Goal: Information Seeking & Learning: Compare options

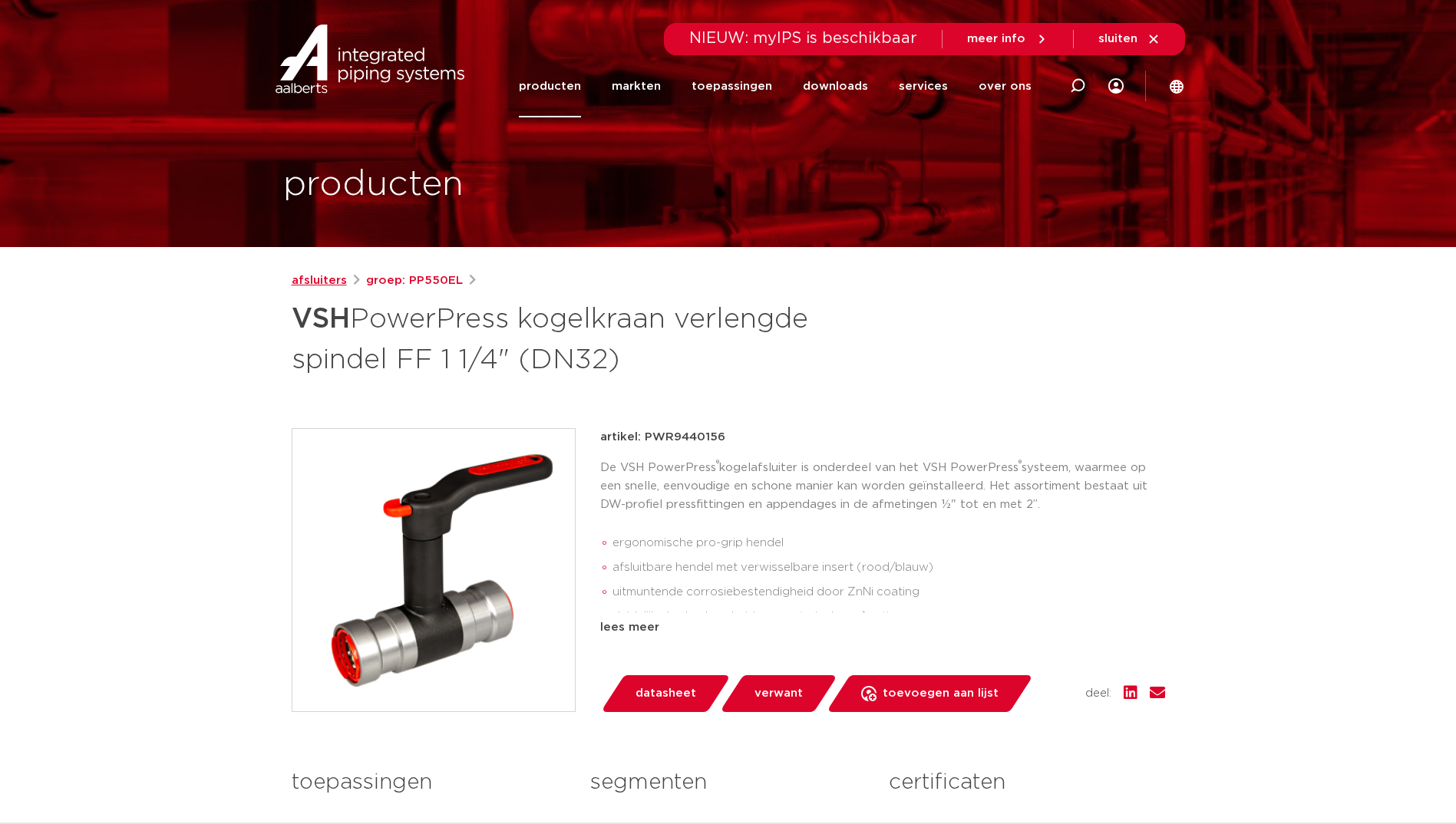
click at [314, 280] on link "afsluiters" at bounding box center [319, 280] width 55 height 18
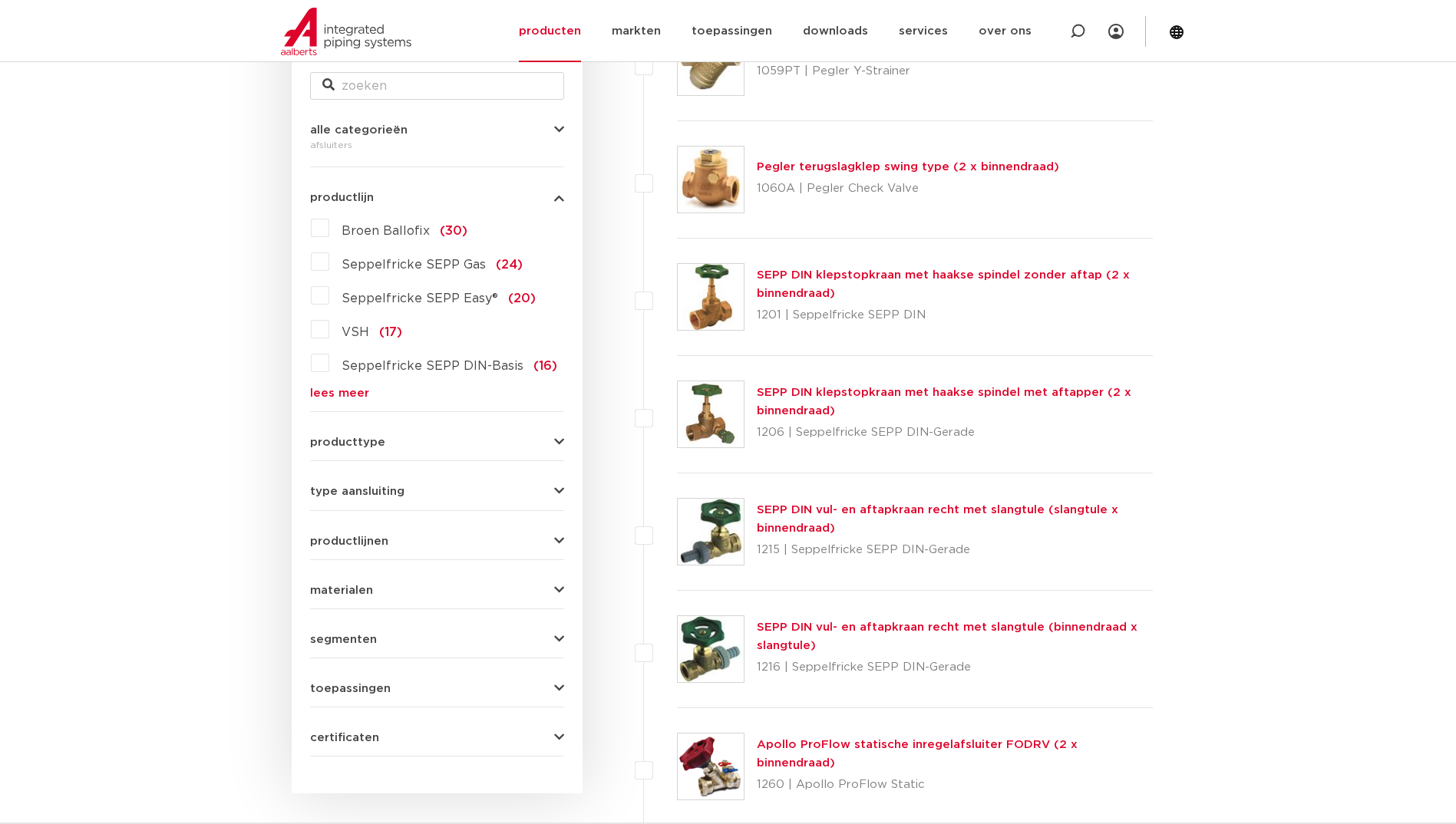
scroll to position [538, 0]
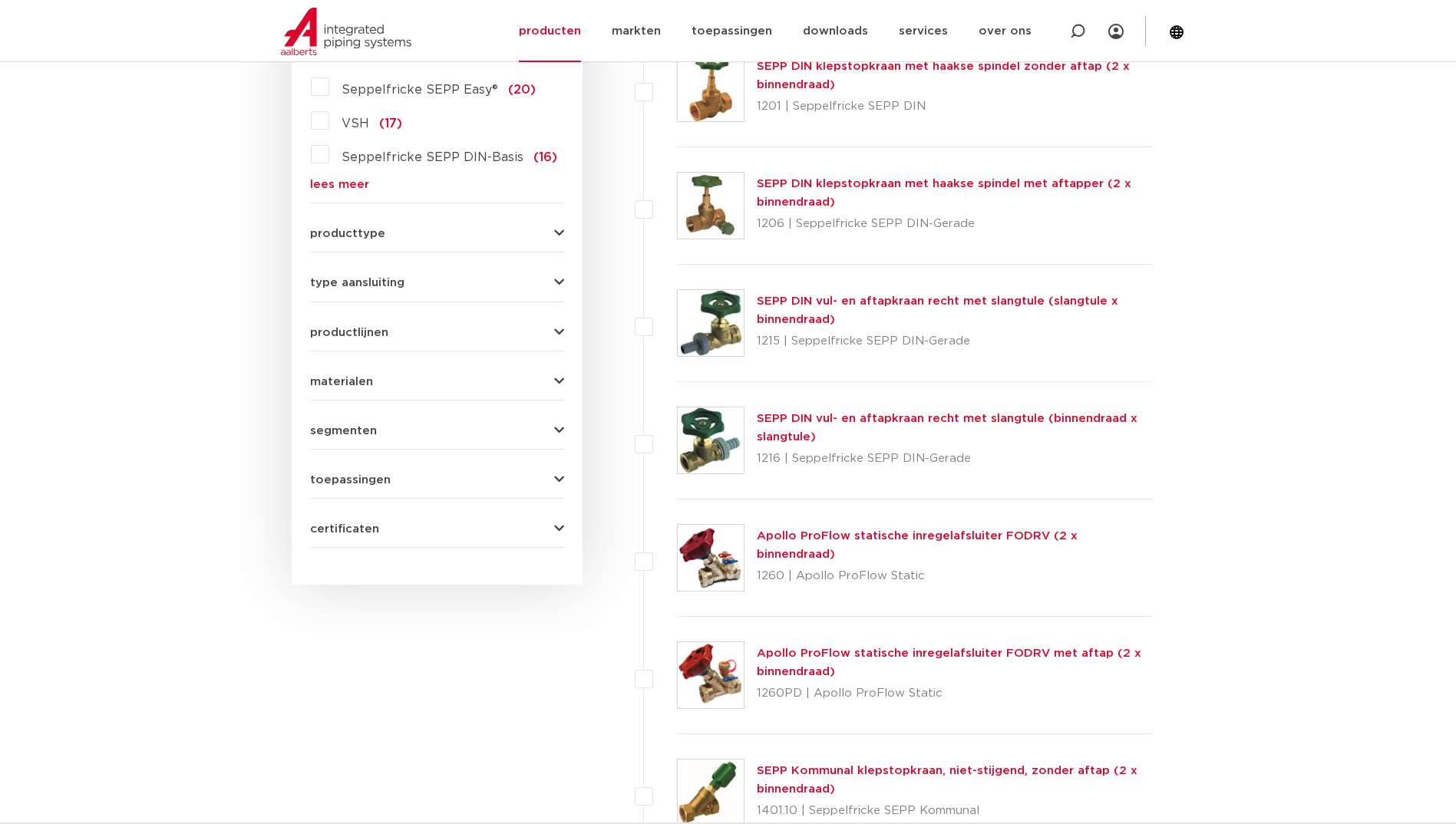
click at [372, 229] on span "producttype" at bounding box center [348, 234] width 76 height 12
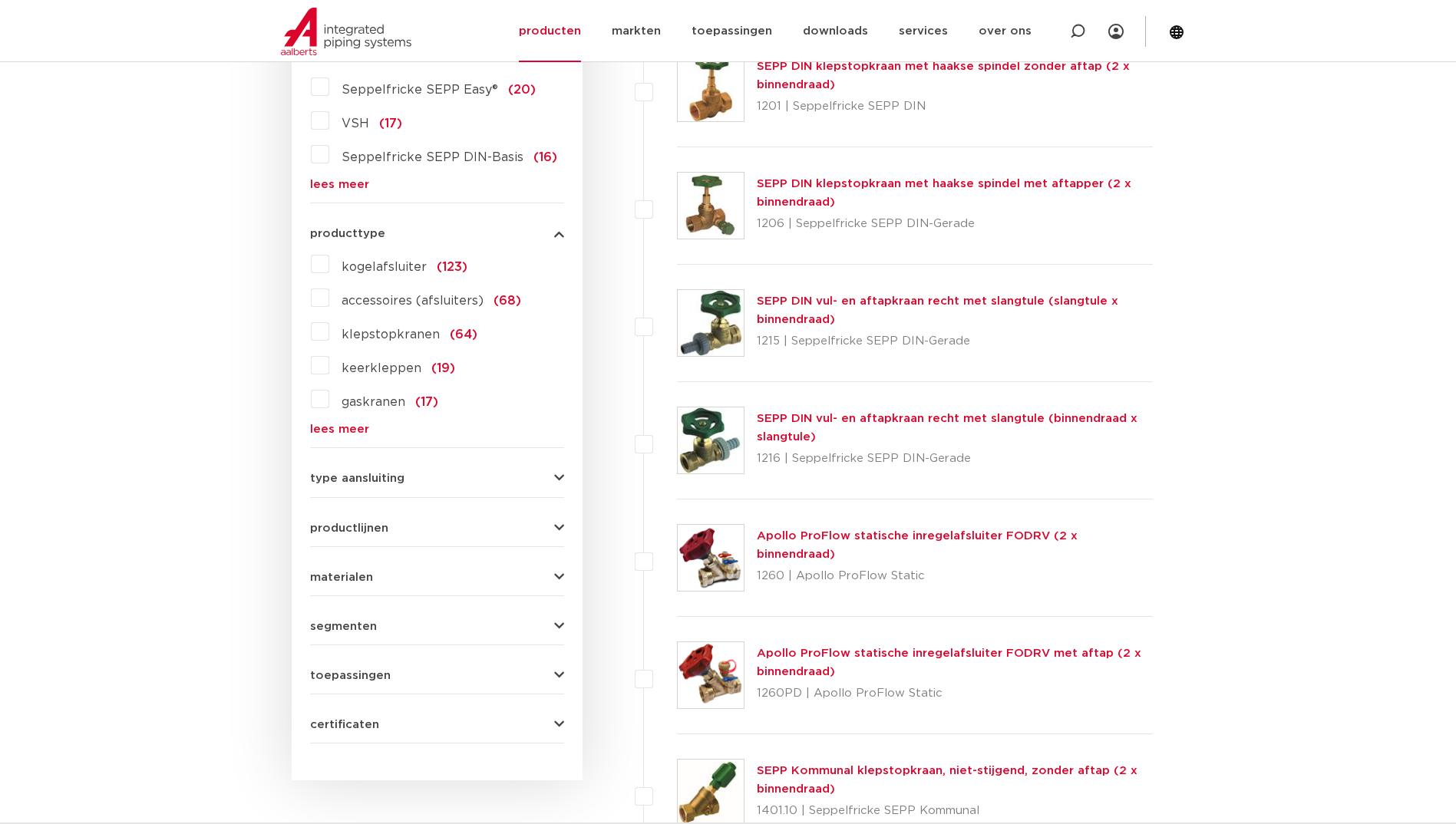
click at [396, 469] on div "type aansluiting press (62) G - binnendraad gas cilindrisch (BSPP) (55) G - bui…" at bounding box center [438, 473] width 254 height 24
click at [406, 476] on button "type aansluiting" at bounding box center [438, 478] width 254 height 12
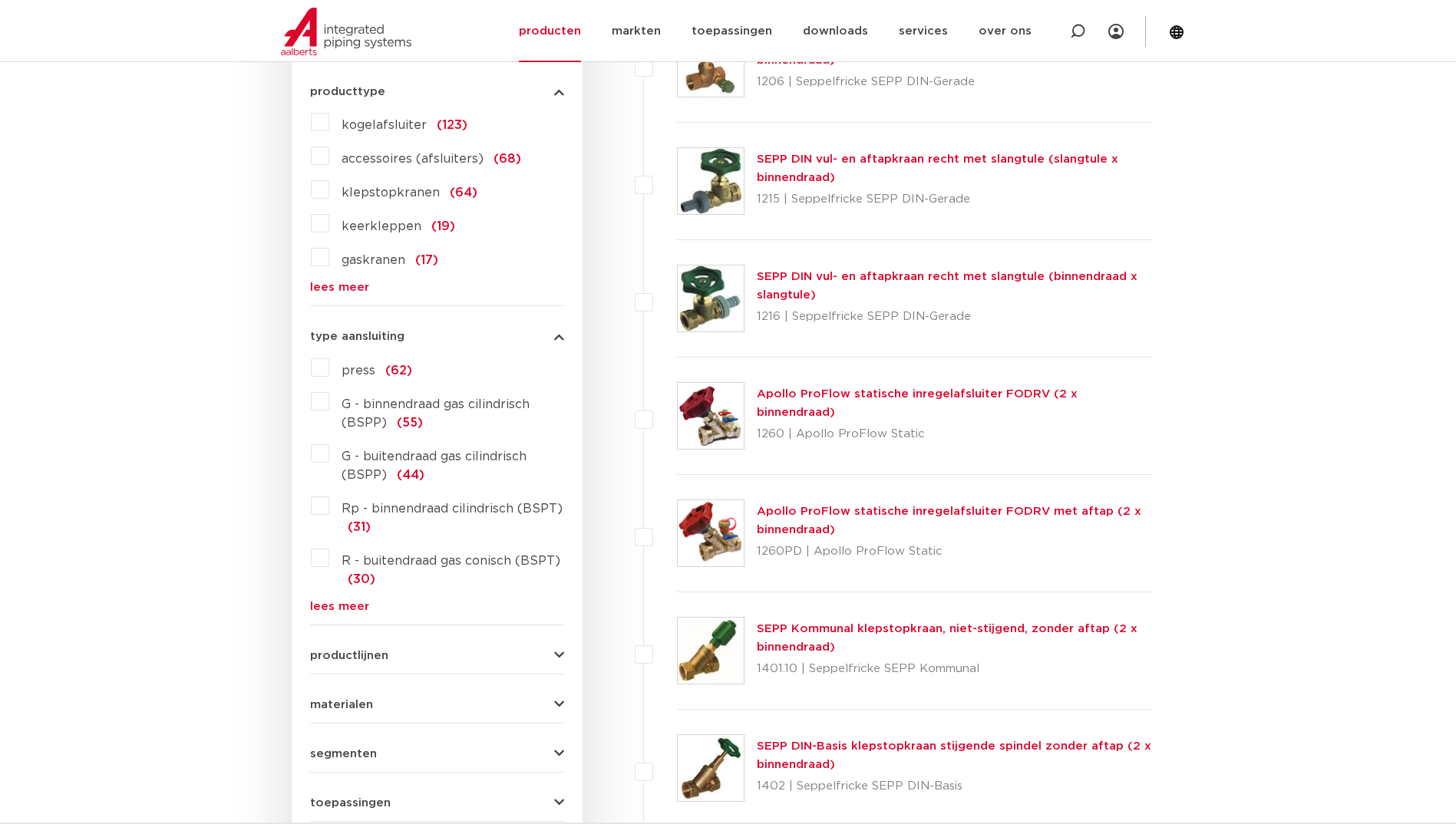
scroll to position [691, 0]
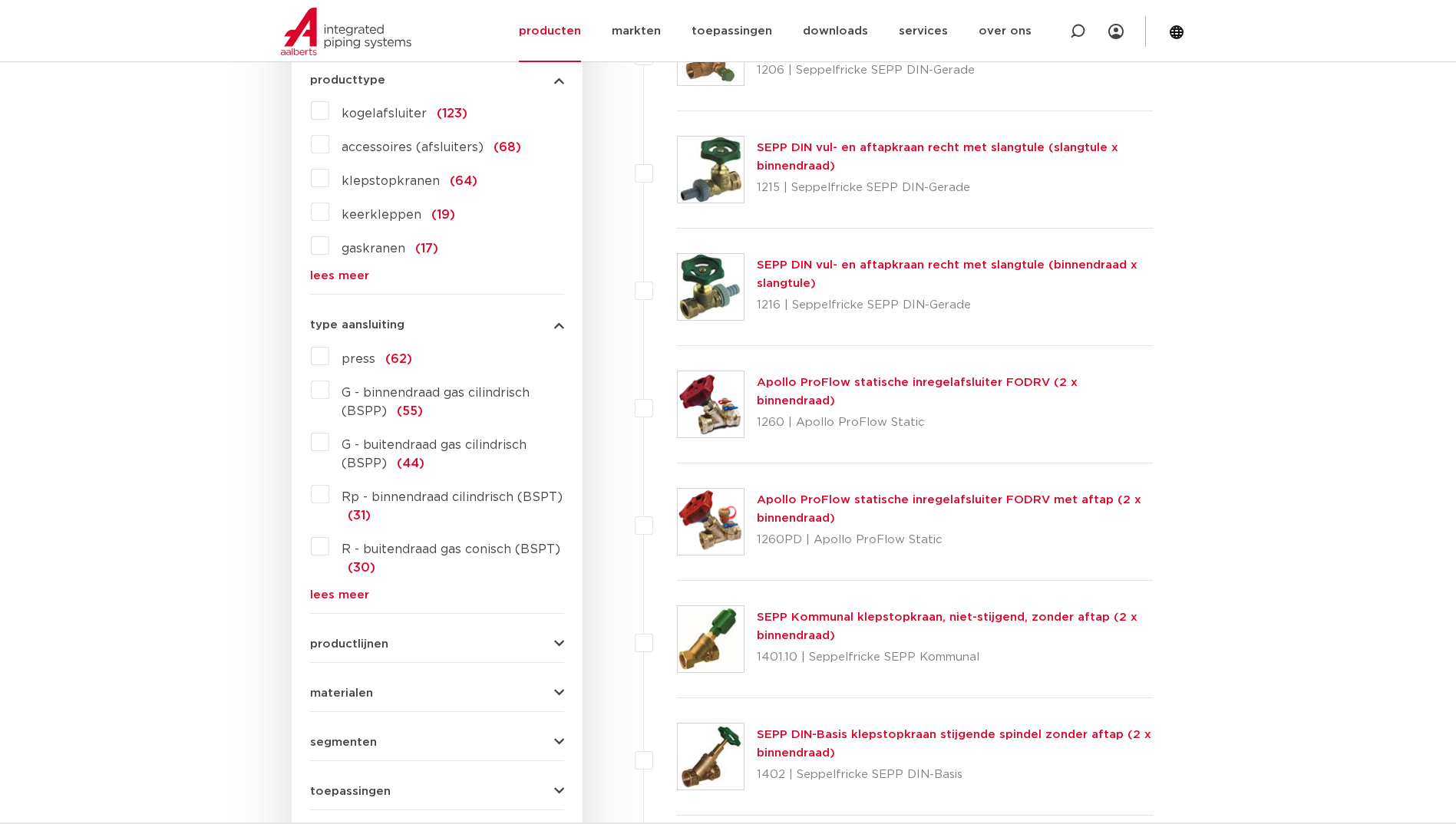
click at [329, 362] on label "press (62)" at bounding box center [370, 355] width 83 height 24
click at [0, 0] on input "press (62)" at bounding box center [0, 0] width 0 height 0
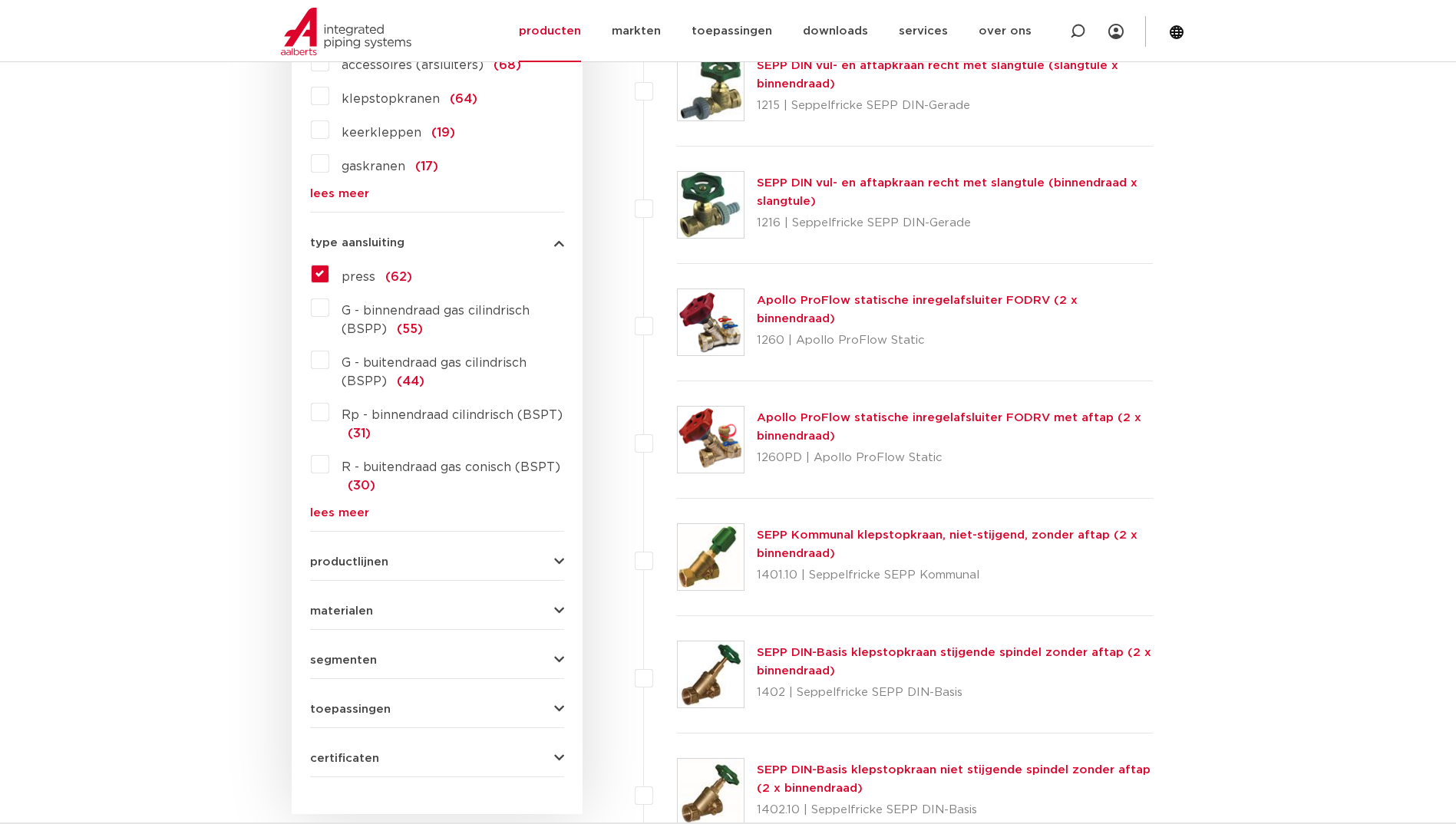
scroll to position [921, 0]
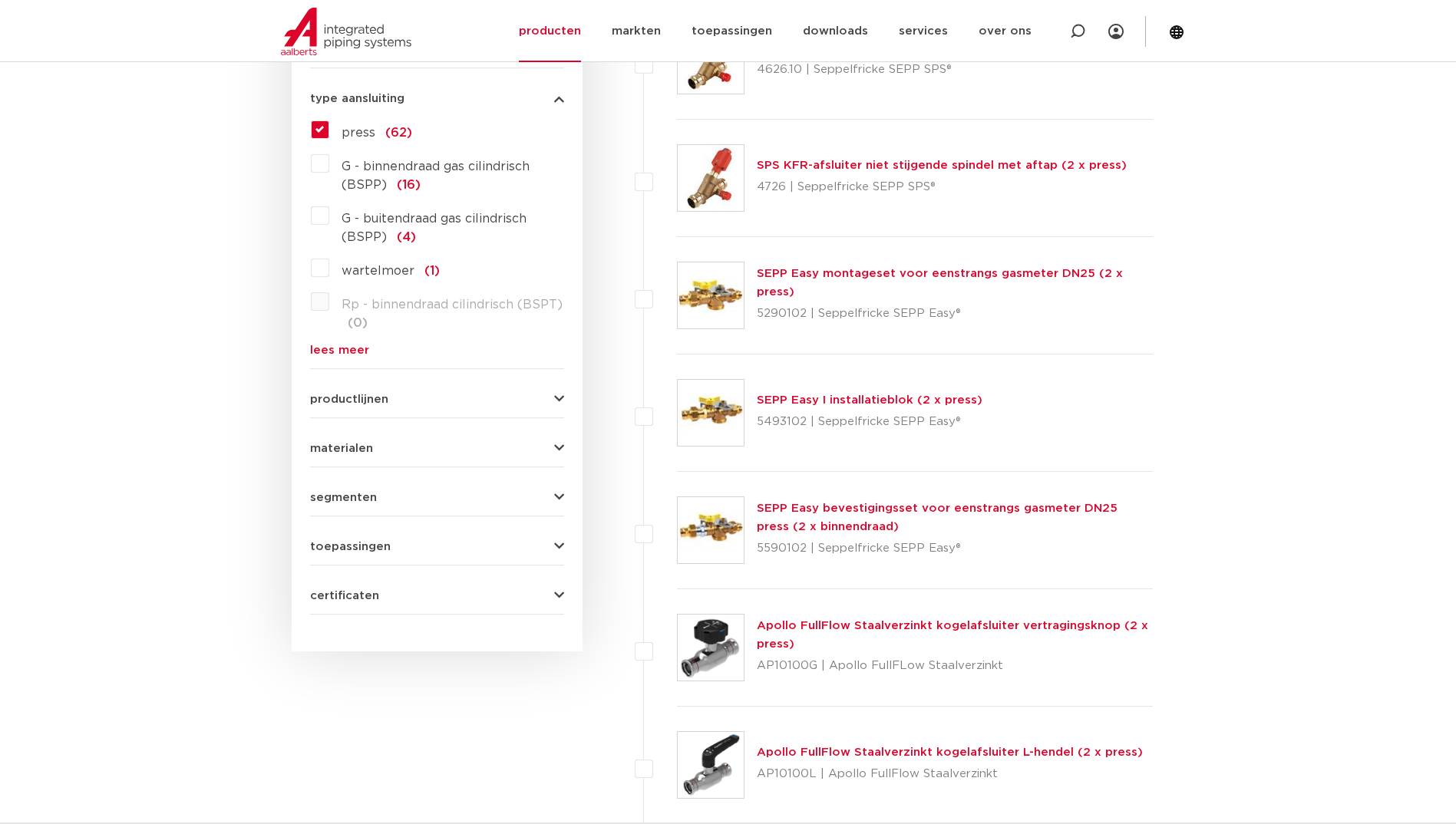
scroll to position [921, 0]
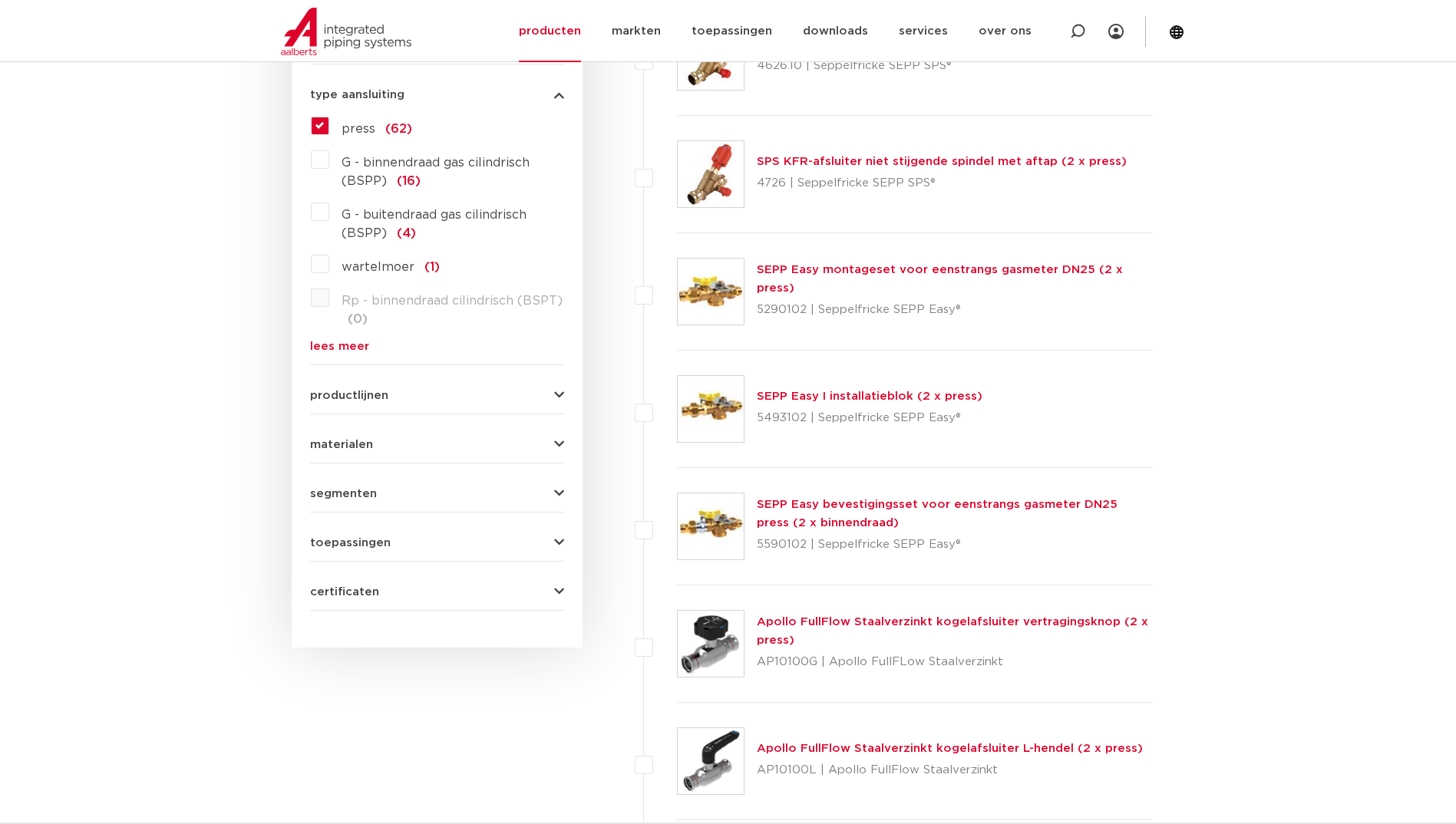
click at [414, 393] on button "productlijnen" at bounding box center [438, 396] width 254 height 12
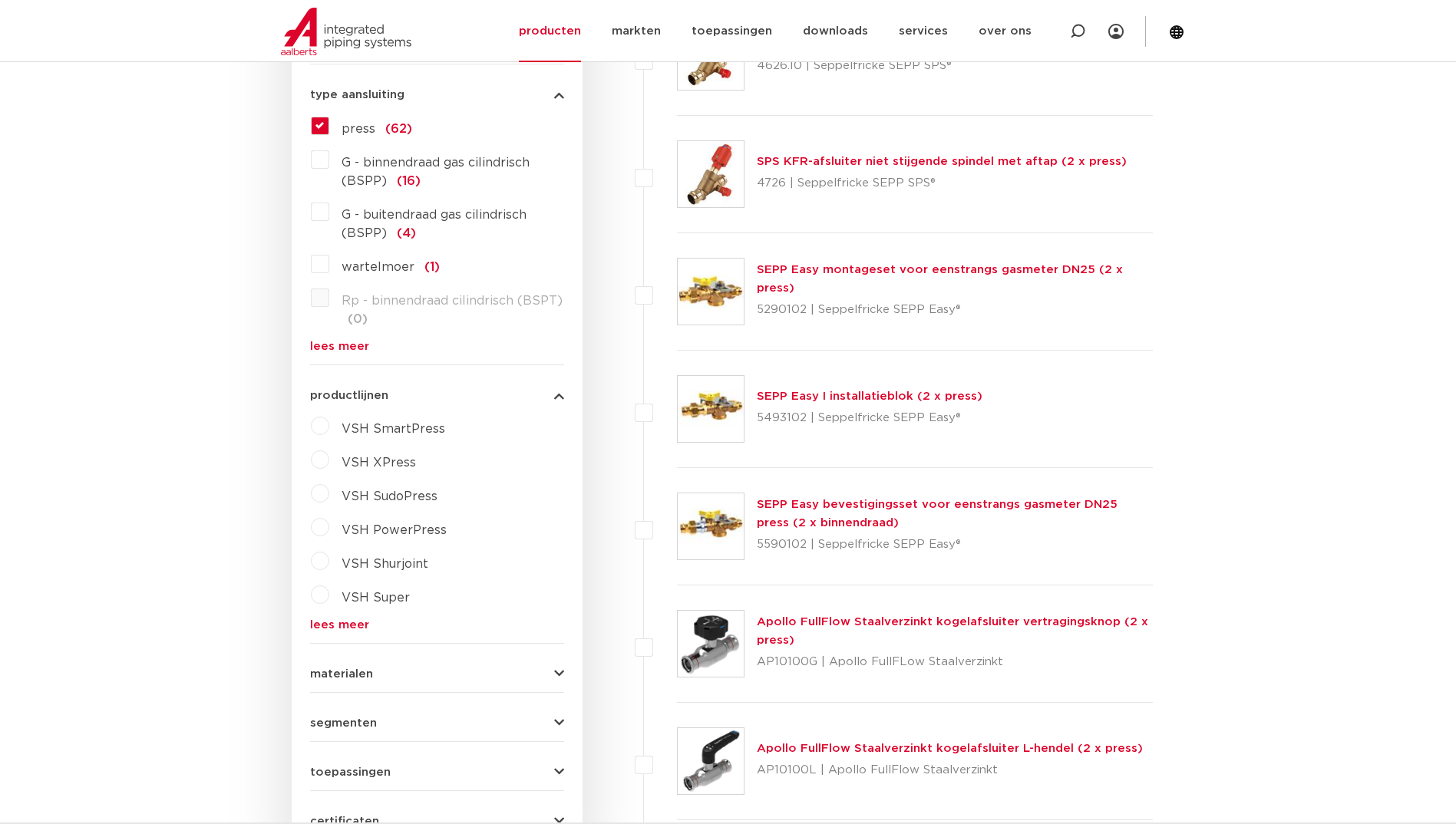
click at [329, 529] on label "VSH PowerPress" at bounding box center [387, 527] width 117 height 24
click at [424, 562] on select "maak een keuze VSH PowerPress fittingen VSH PowerPress appendages VSH PowerPres…" at bounding box center [450, 567] width 218 height 35
click at [444, 566] on select "maak een keuze VSH PowerPress fittingen VSH PowerPress appendages VSH PowerPres…" at bounding box center [450, 567] width 218 height 35
click at [329, 124] on label "press (62)" at bounding box center [370, 125] width 83 height 24
click at [0, 0] on input "press (62)" at bounding box center [0, 0] width 0 height 0
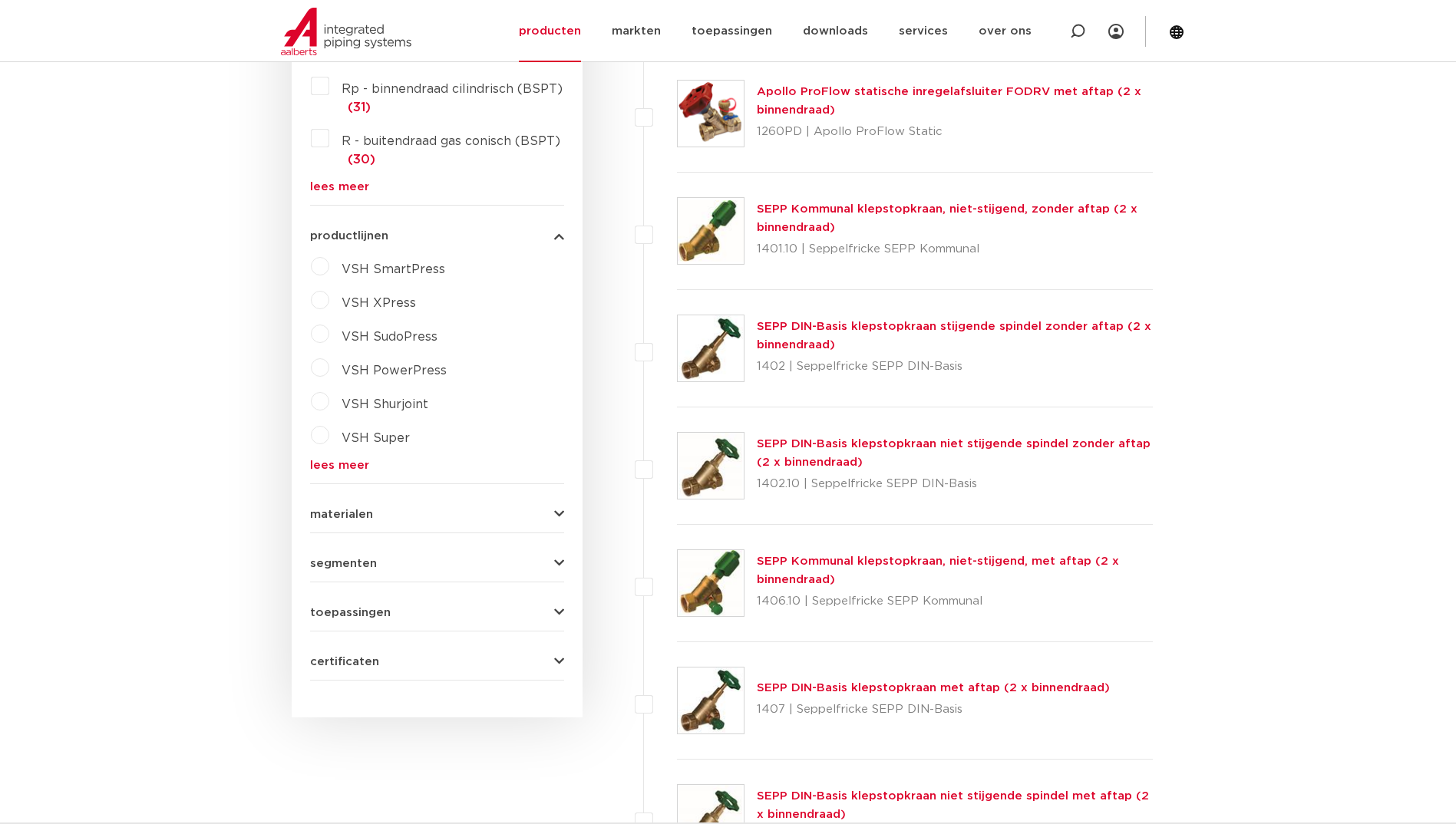
scroll to position [1074, 0]
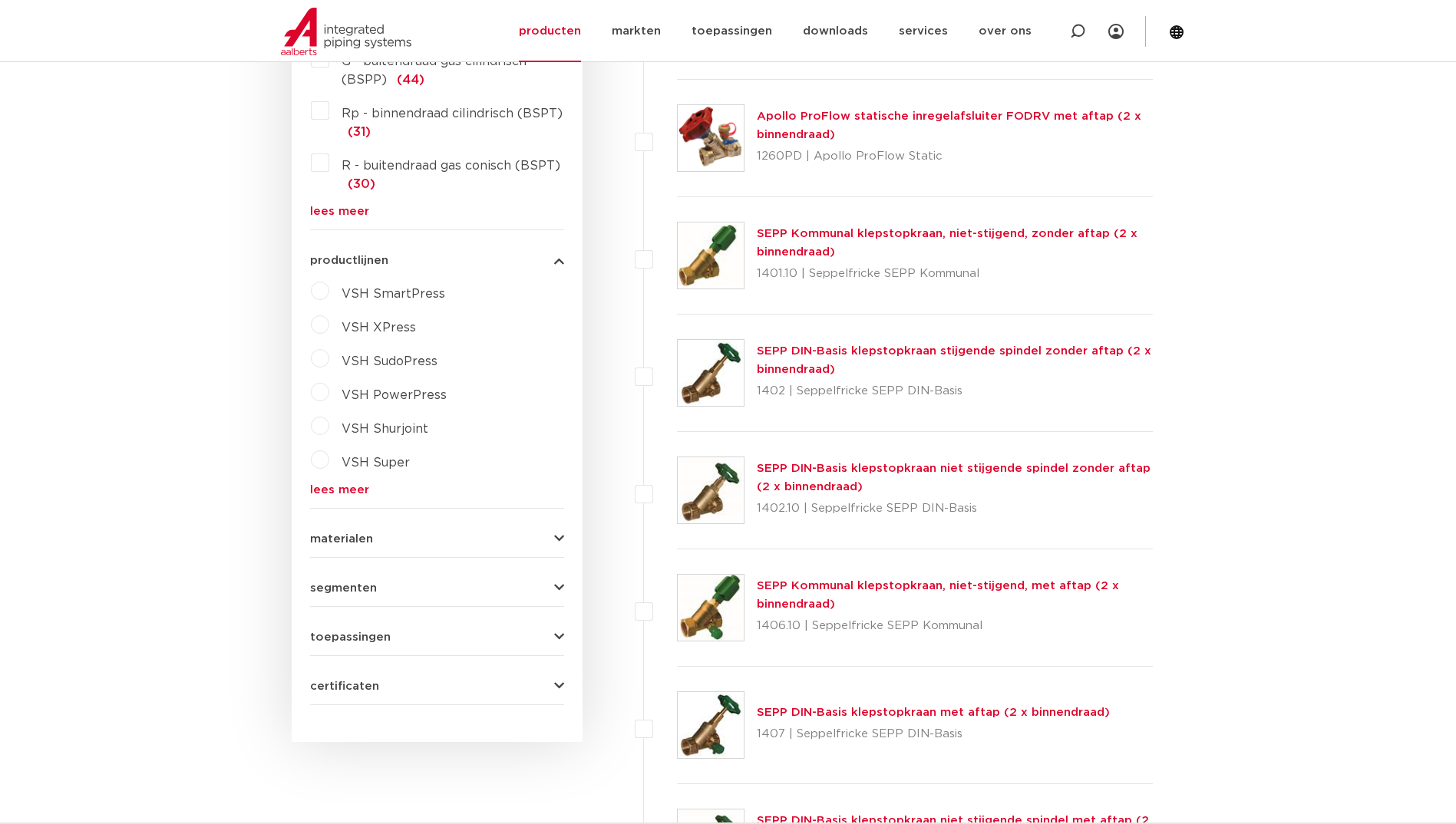
click at [337, 395] on label "VSH PowerPress" at bounding box center [387, 392] width 117 height 24
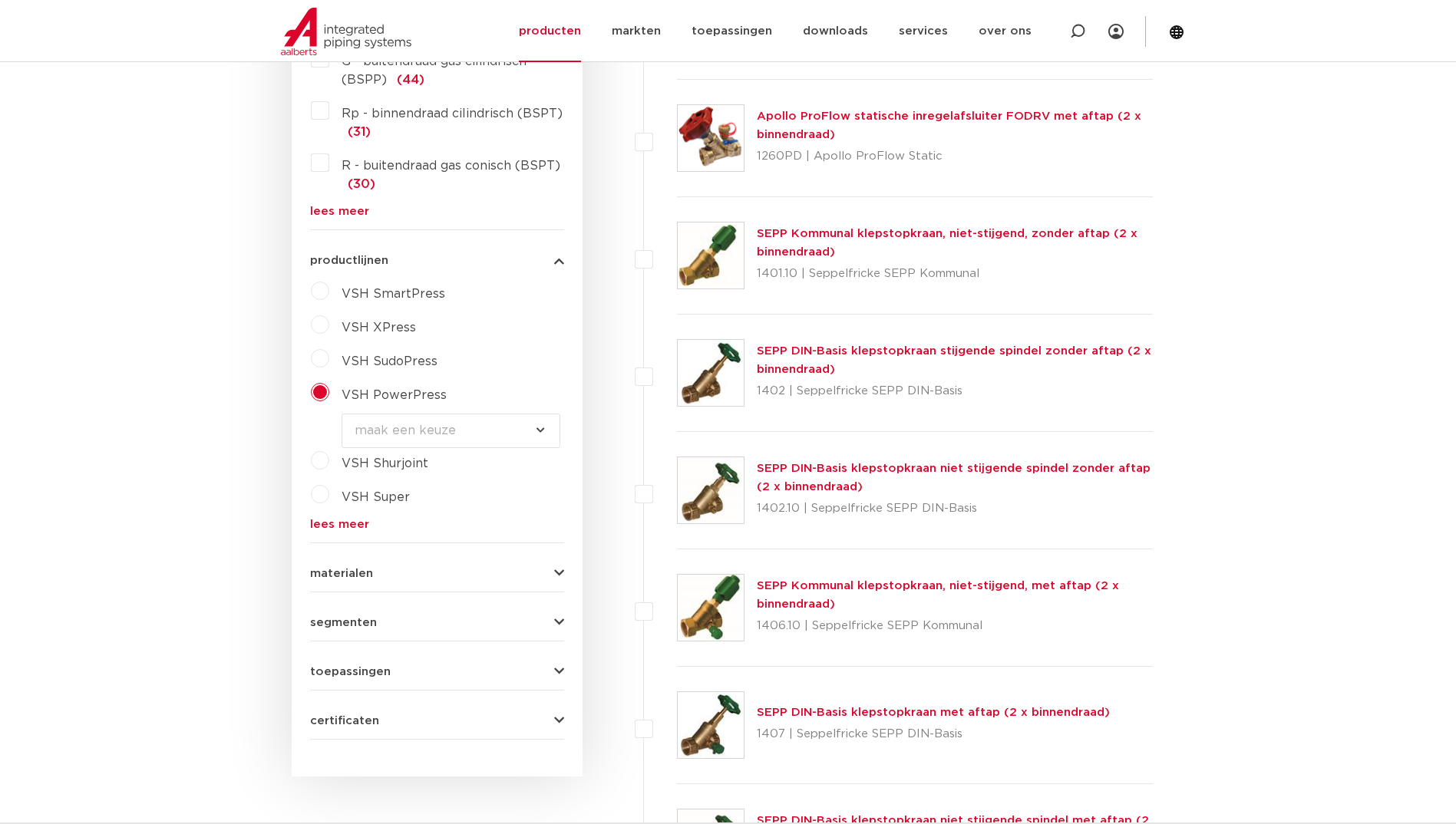
click at [458, 432] on select "maak een keuze VSH PowerPress fittingen VSH PowerPress appendages VSH PowerPres…" at bounding box center [450, 431] width 218 height 35
select select "4388"
click at [342, 413] on select "maak een keuze VSH PowerPress fittingen VSH PowerPress appendages VSH PowerPres…" at bounding box center [450, 431] width 218 height 35
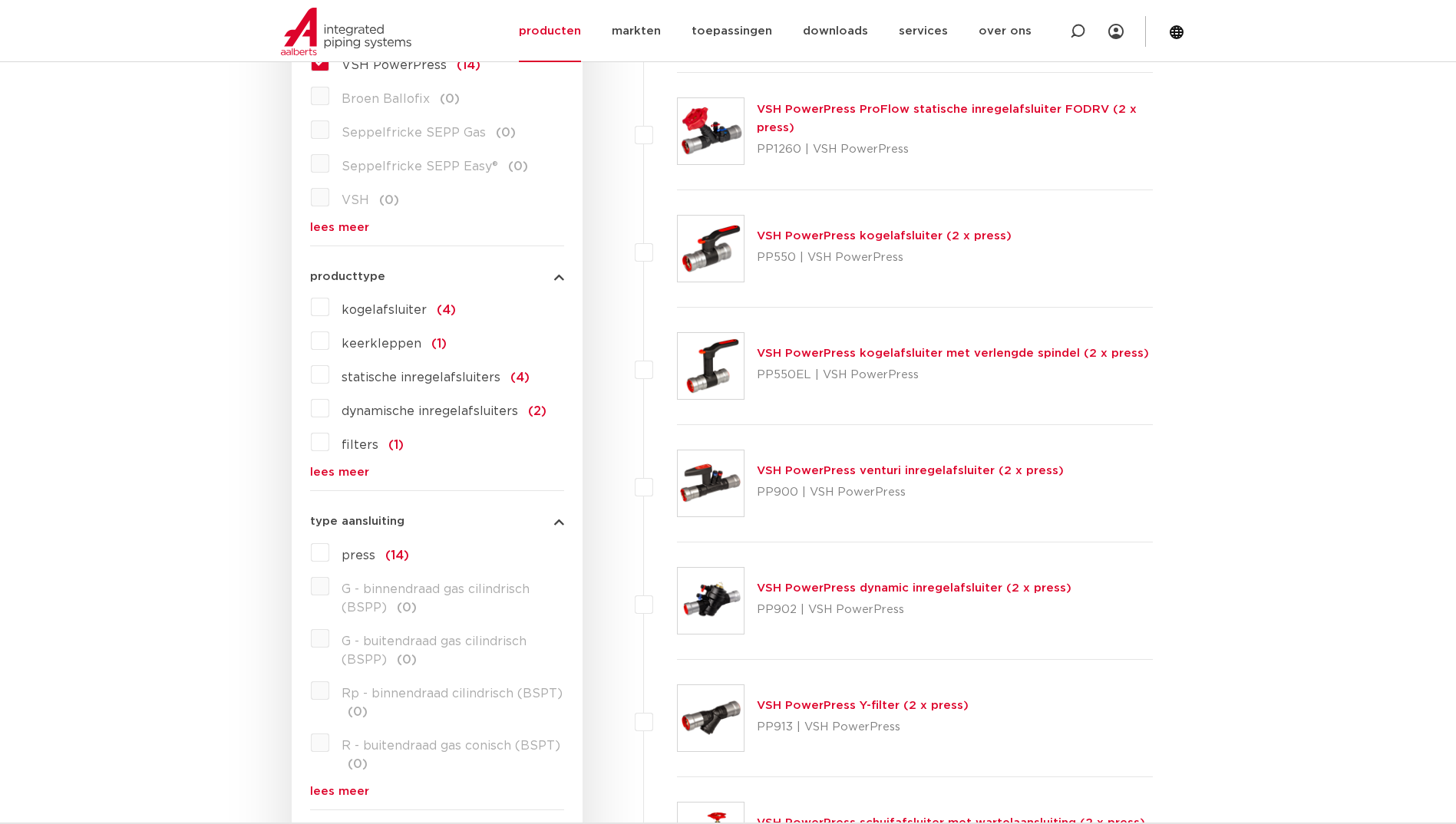
scroll to position [538, 0]
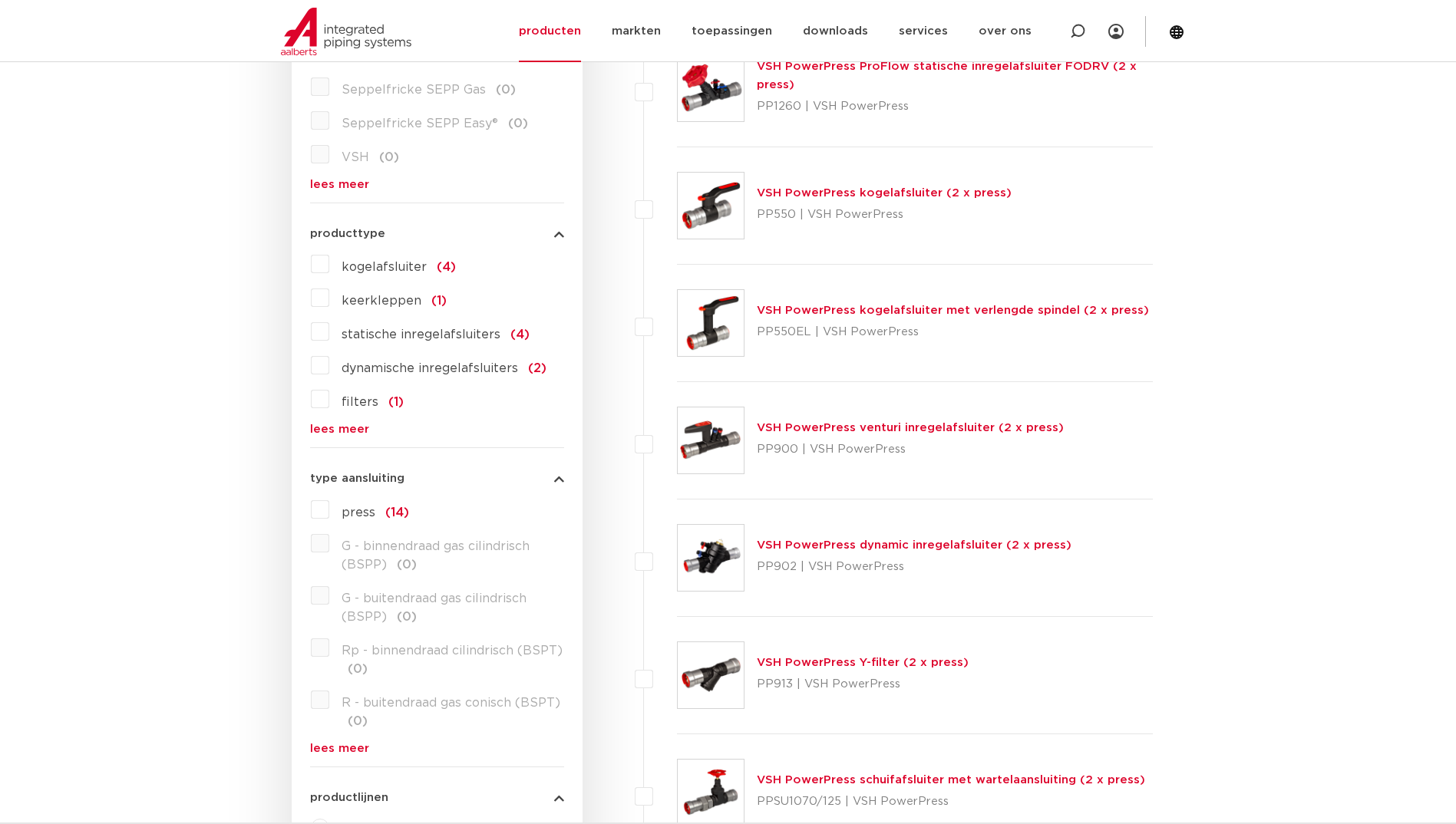
click at [873, 193] on link "VSH PowerPress kogelafsluiter (2 x press)" at bounding box center [884, 193] width 255 height 12
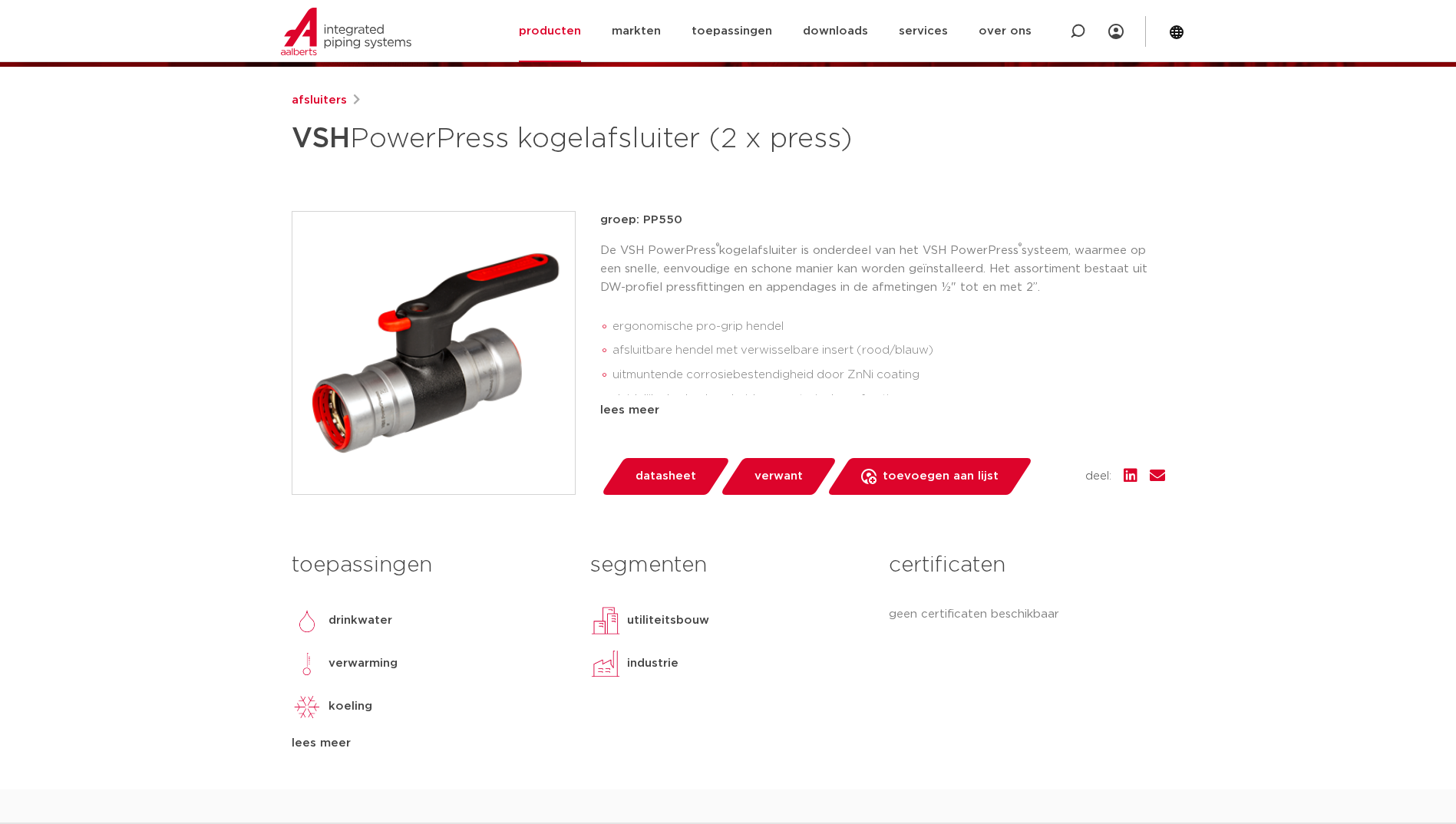
scroll to position [153, 0]
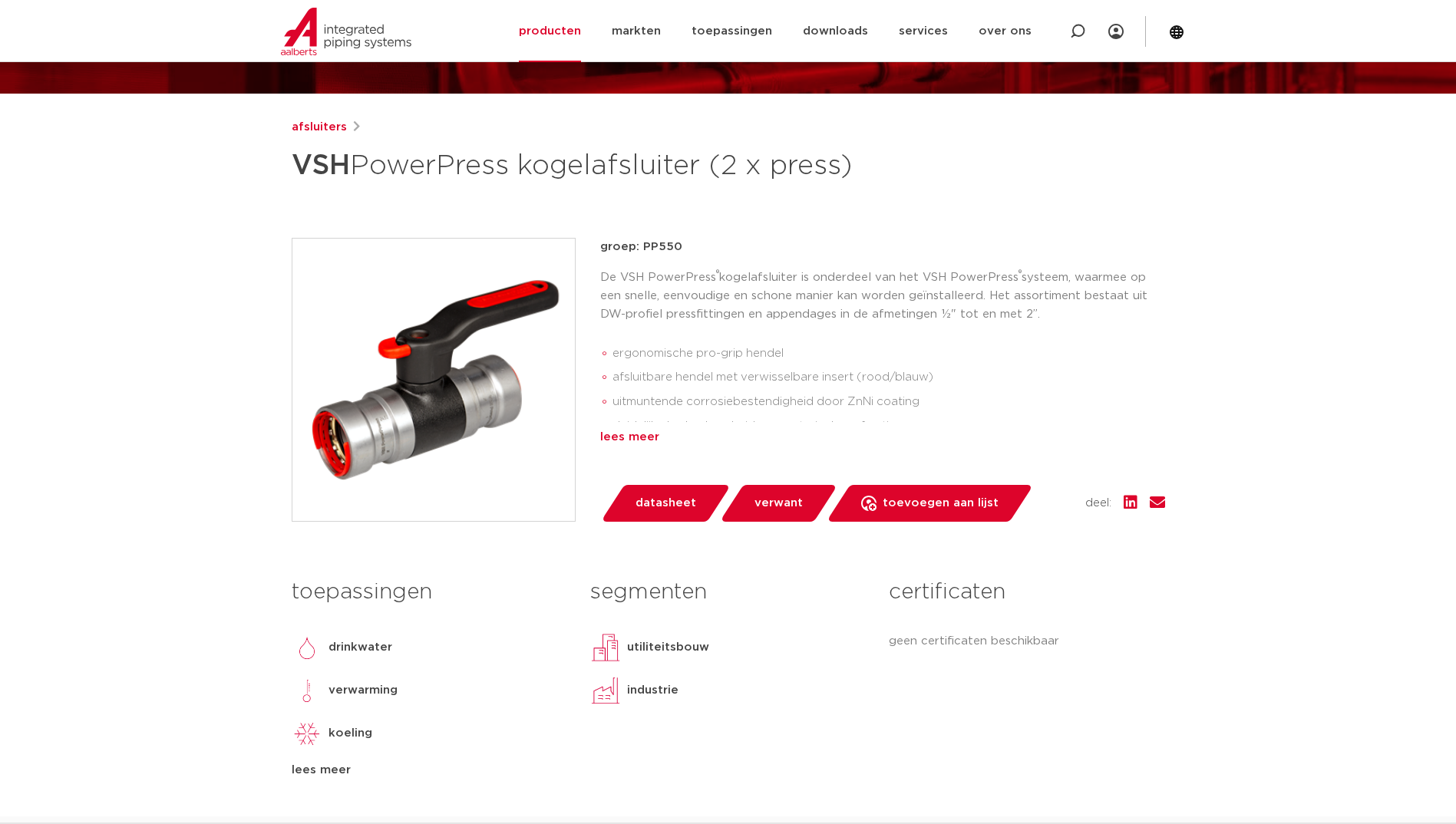
click at [647, 439] on div "lees meer" at bounding box center [883, 437] width 565 height 18
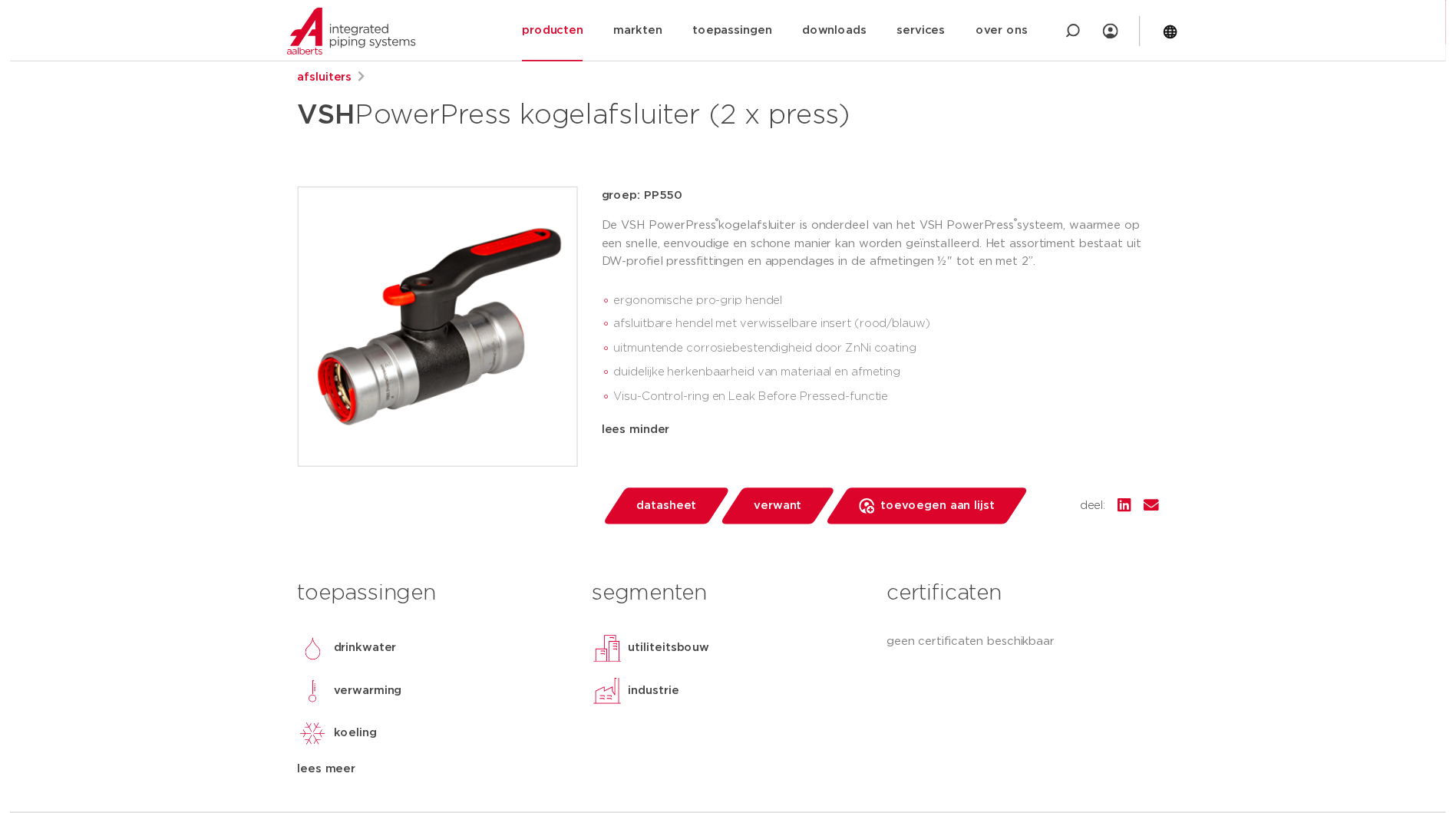
scroll to position [230, 0]
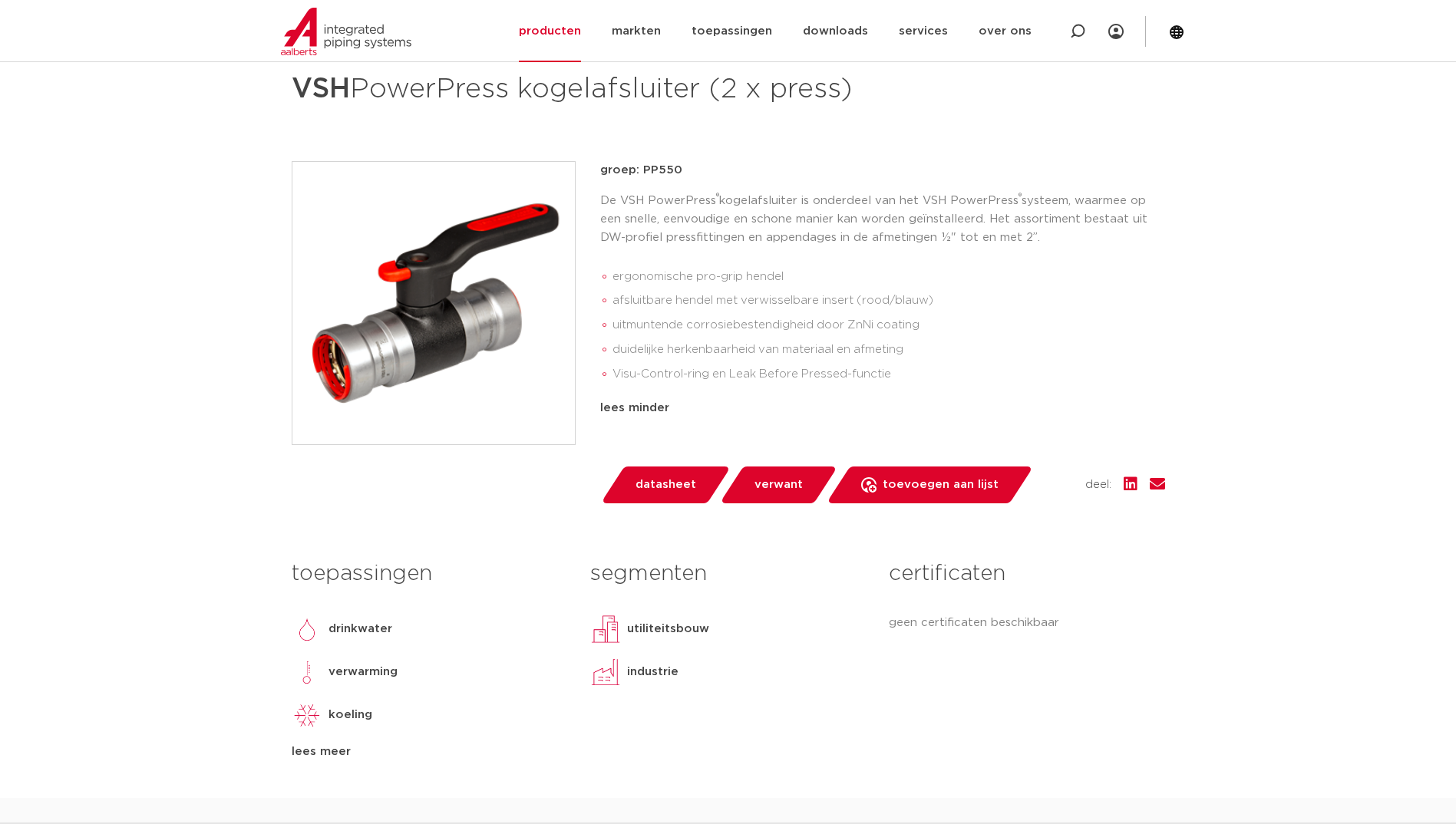
click at [674, 483] on span "datasheet" at bounding box center [666, 484] width 60 height 24
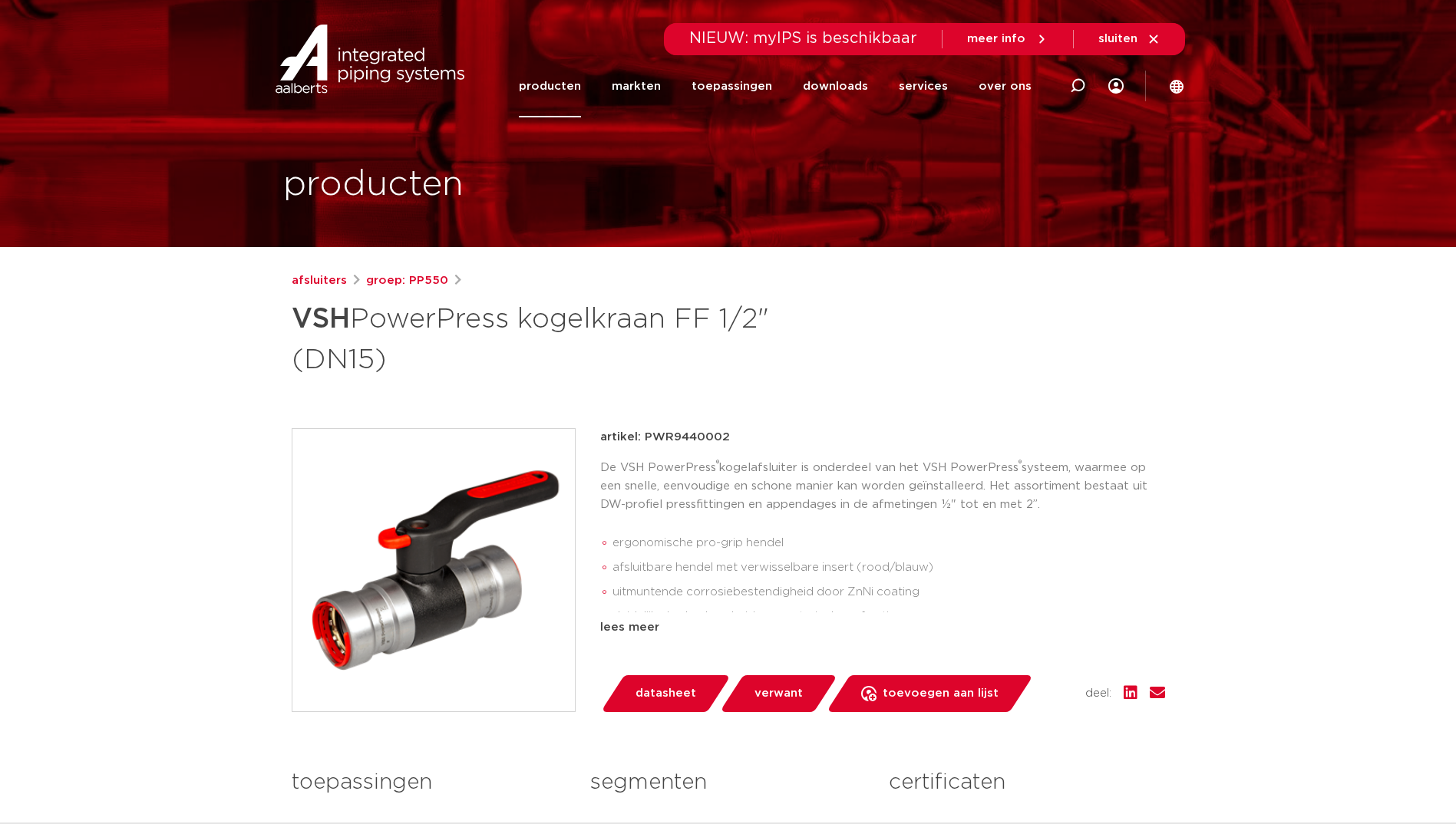
click at [679, 433] on p "artikel: PWR9440002" at bounding box center [666, 437] width 130 height 18
copy p "PWR9440002"
click at [669, 431] on p "artikel: PWR9440013" at bounding box center [663, 437] width 125 height 18
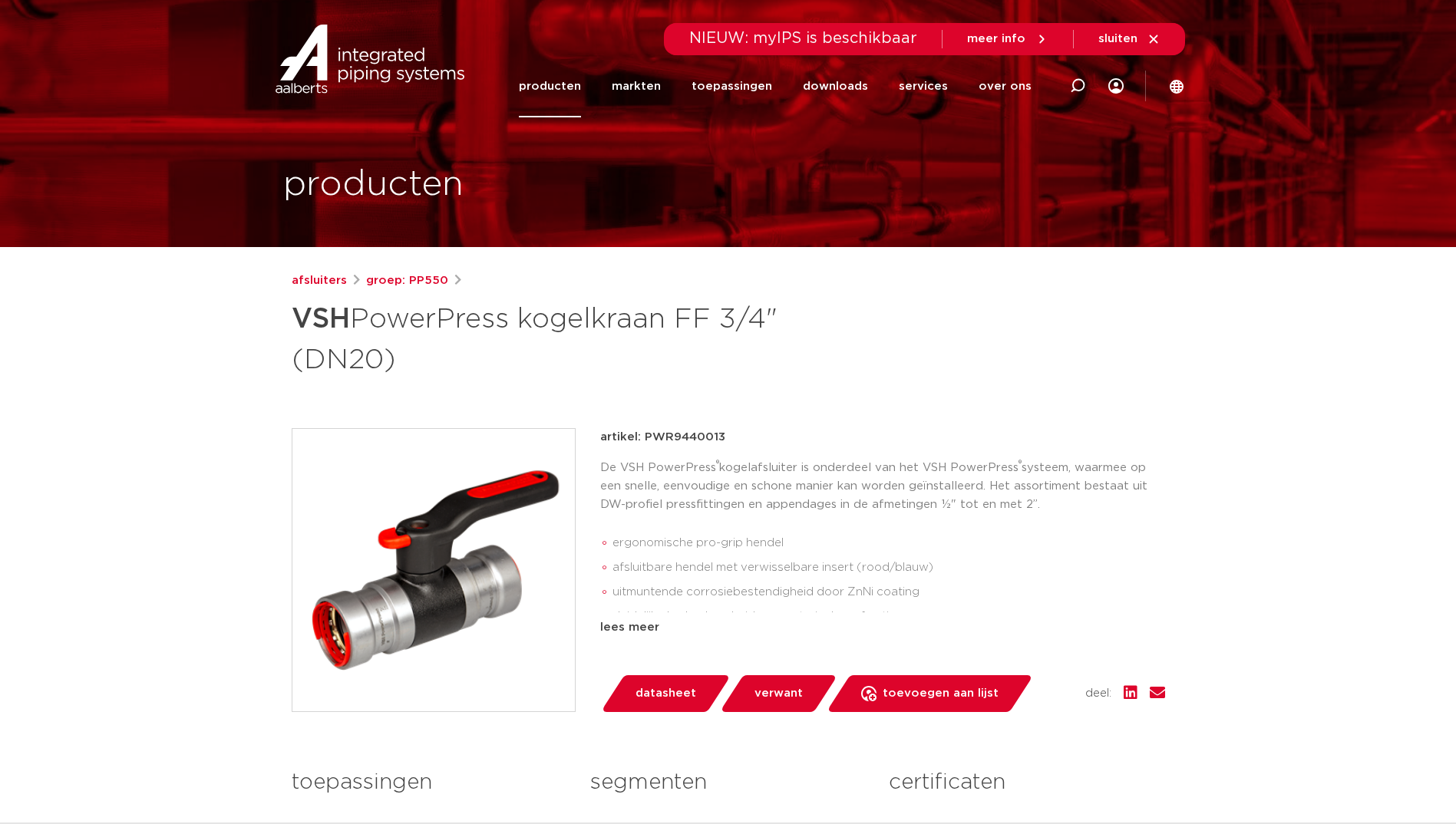
copy p "PWR9440013"
